Goal: Task Accomplishment & Management: Use online tool/utility

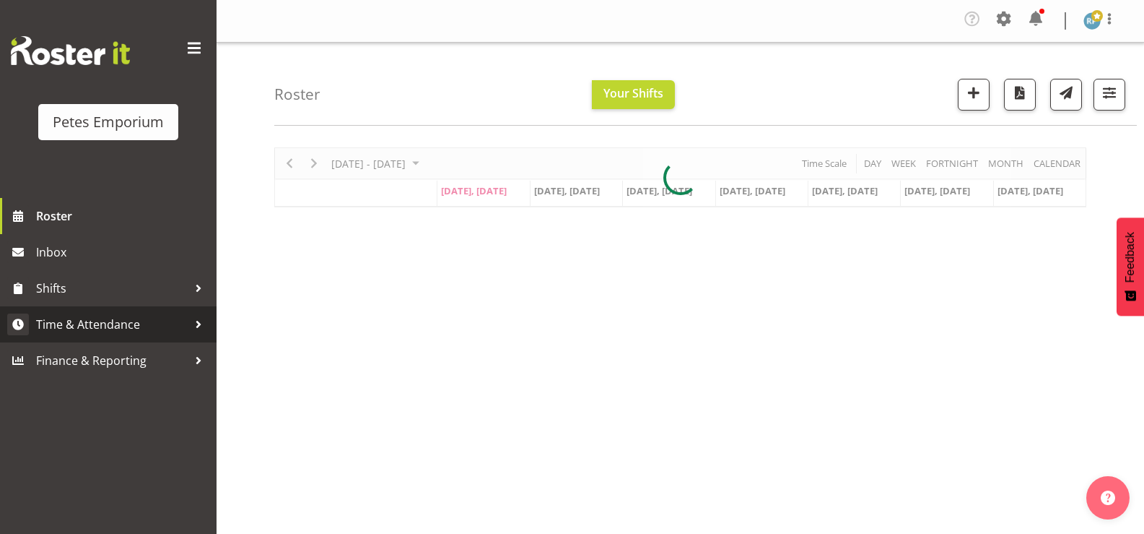
click at [128, 318] on span "Time & Attendance" at bounding box center [112, 324] width 152 height 22
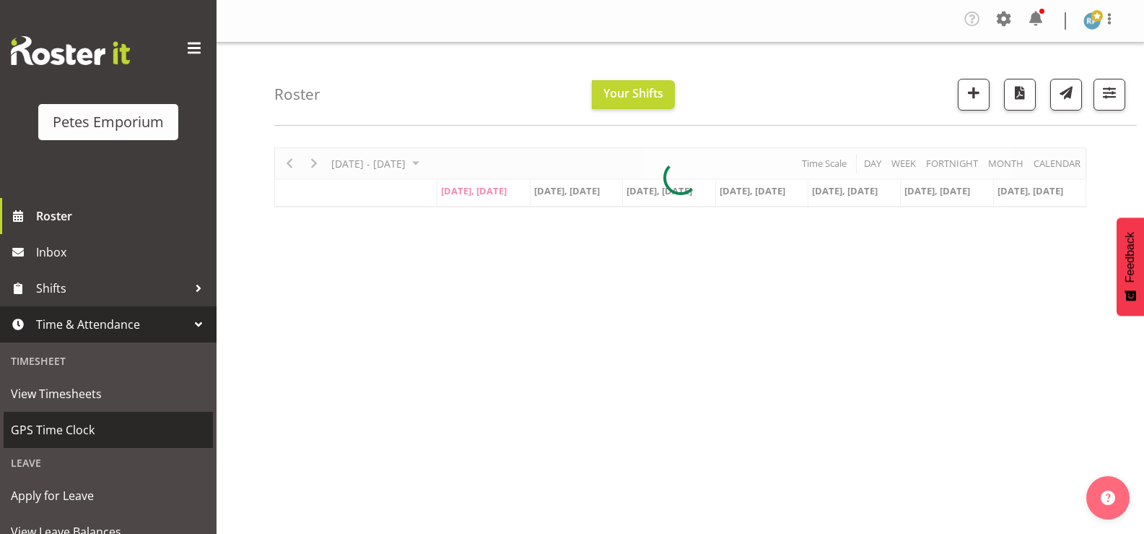
click at [89, 436] on span "GPS Time Clock" at bounding box center [108, 430] width 195 height 22
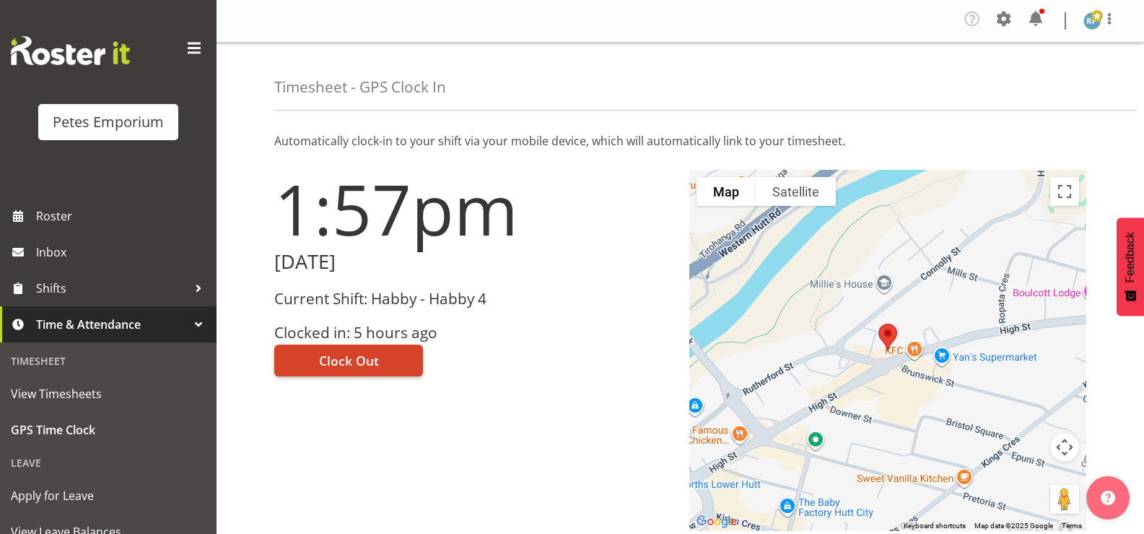
click at [388, 364] on button "Clock Out" at bounding box center [348, 360] width 149 height 32
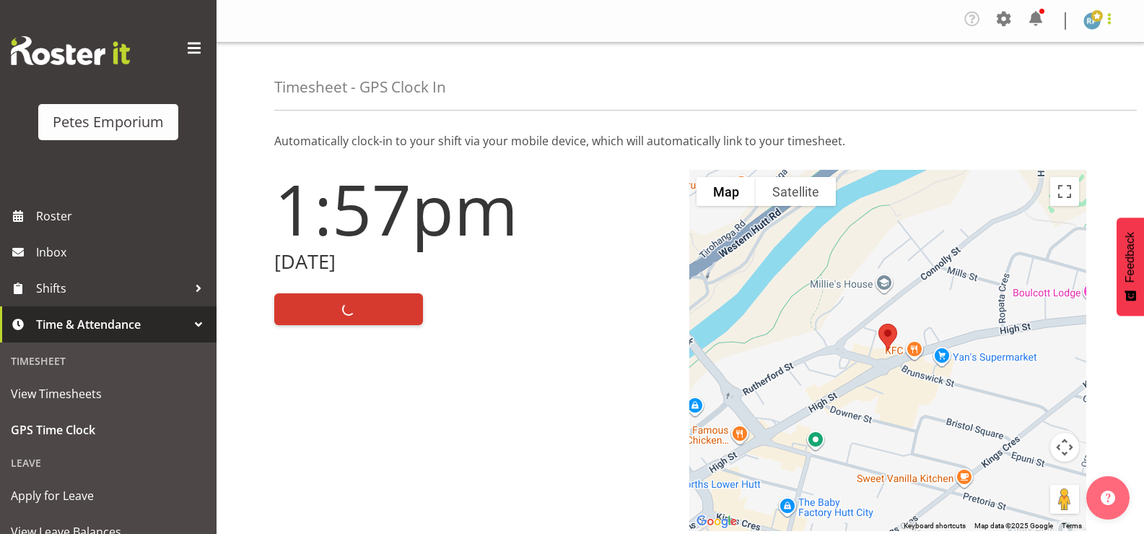
click at [1115, 24] on span at bounding box center [1109, 18] width 17 height 17
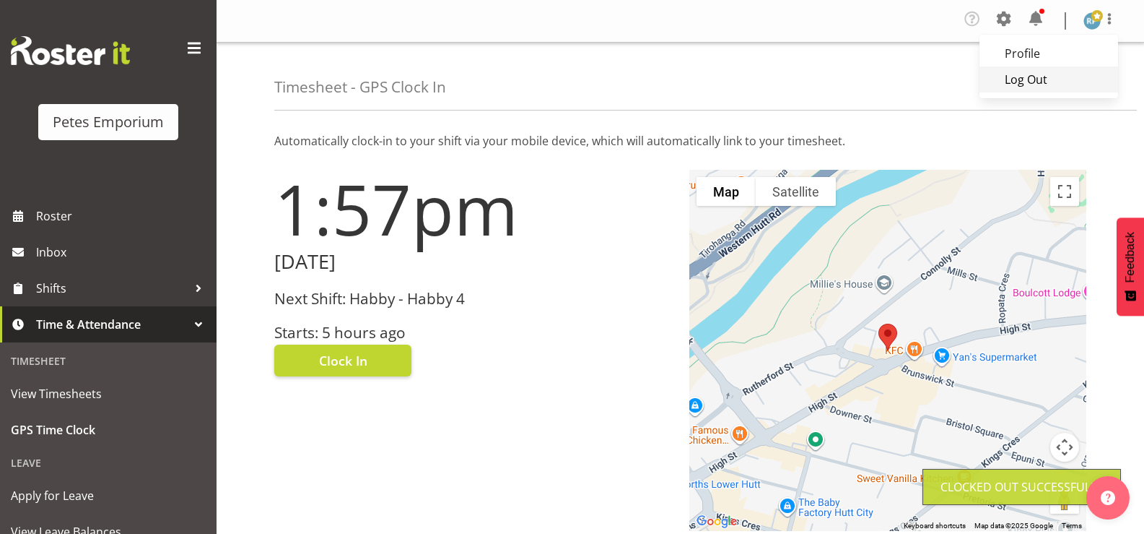
click at [1043, 82] on link "Log Out" at bounding box center [1049, 79] width 139 height 26
